Goal: Use online tool/utility: Utilize a website feature to perform a specific function

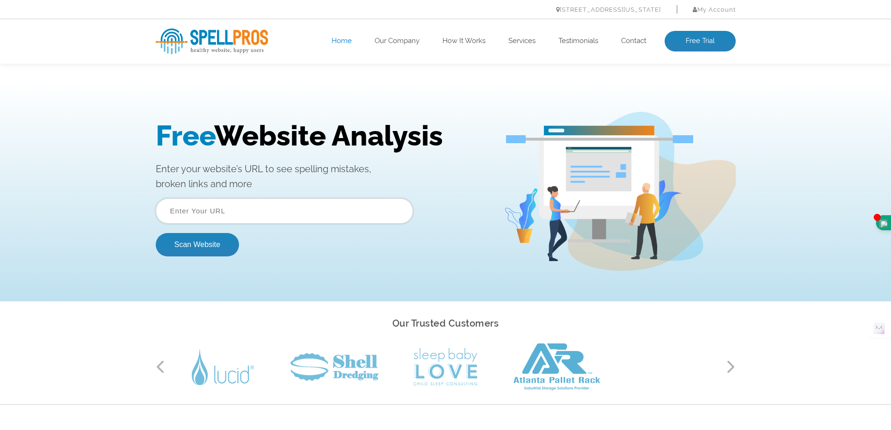
click at [188, 210] on input "text" at bounding box center [284, 210] width 257 height 25
type input "[URL][DOMAIN_NAME]"
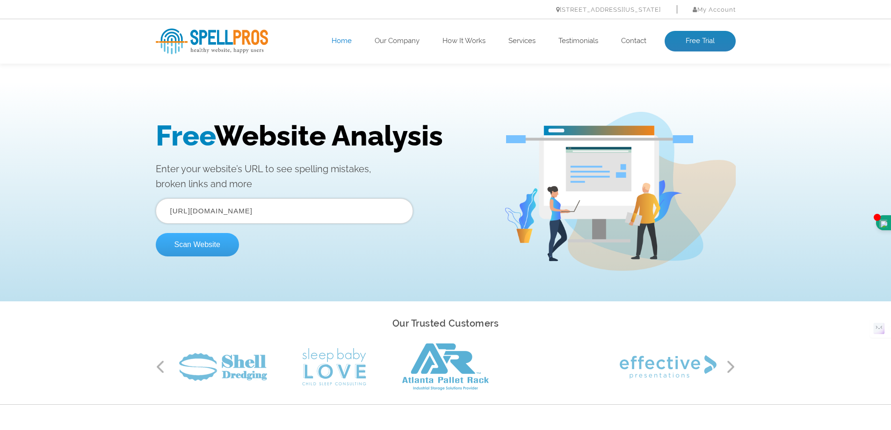
click at [213, 239] on button "Scan Website" at bounding box center [197, 244] width 83 height 23
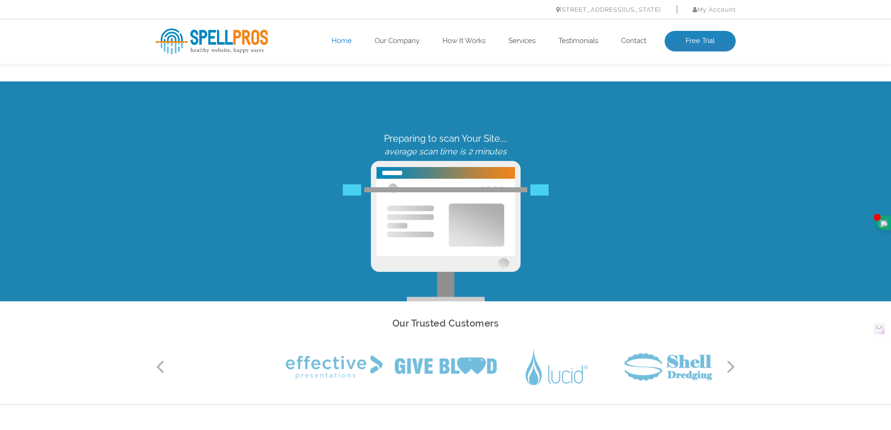
click at [418, 7] on ul "444 E 10th St – Suite 101 New York, NY 10009 My Account Log In" at bounding box center [446, 9] width 580 height 13
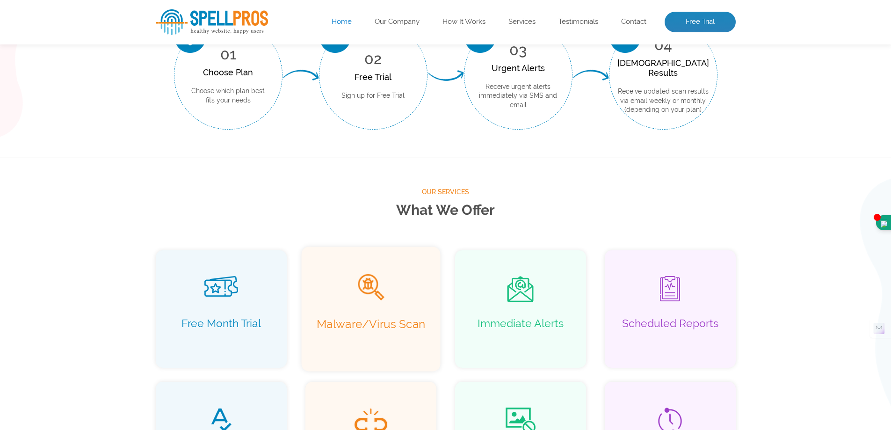
scroll to position [561, 0]
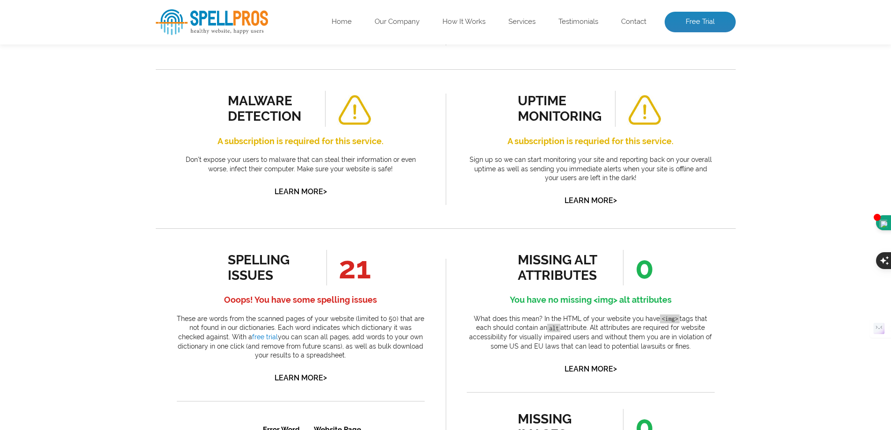
scroll to position [421, 0]
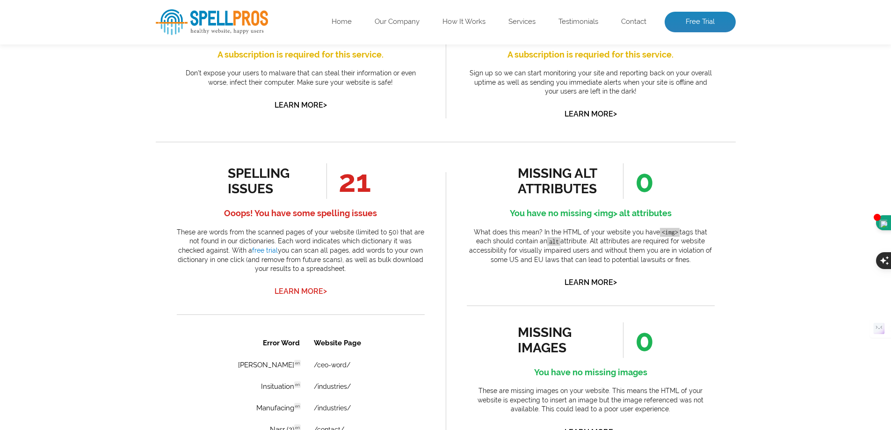
click at [295, 287] on link "Learn More >" at bounding box center [300, 291] width 52 height 9
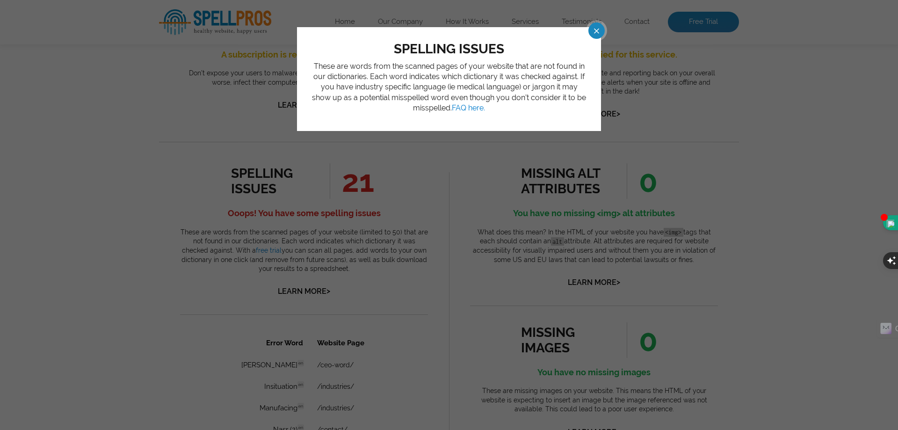
click at [596, 31] on span at bounding box center [588, 30] width 16 height 16
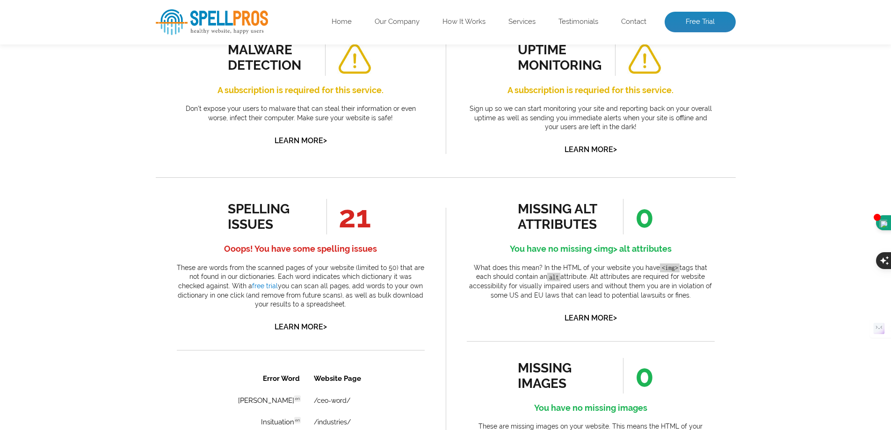
scroll to position [514, 0]
